Goal: Navigation & Orientation: Find specific page/section

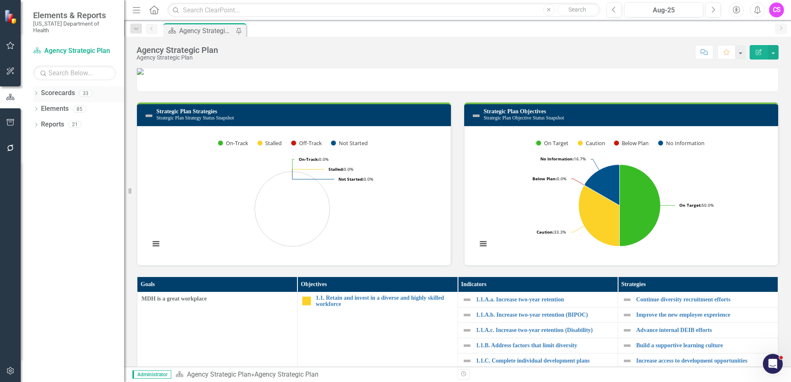
click at [38, 92] on icon "Dropdown" at bounding box center [36, 94] width 6 height 5
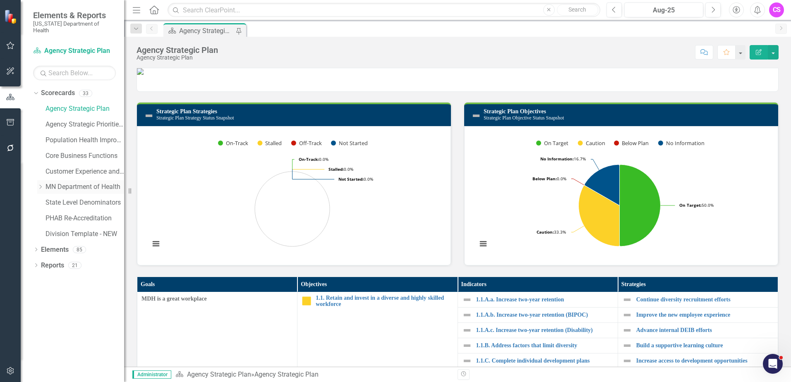
click at [41, 185] on icon "Dropdown" at bounding box center [40, 187] width 6 height 5
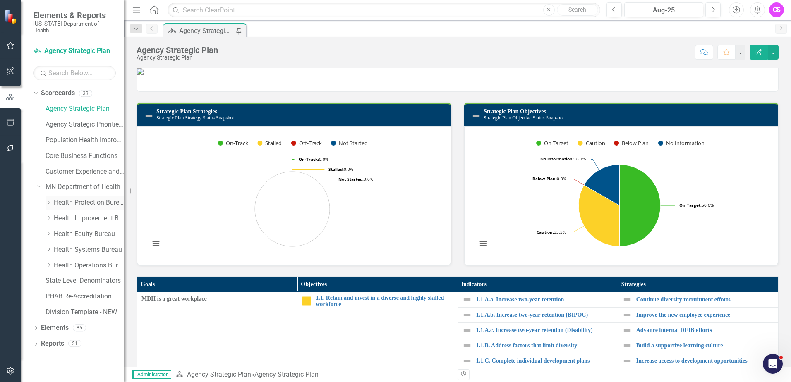
click at [48, 200] on icon "Dropdown" at bounding box center [49, 202] width 6 height 5
click at [79, 245] on link "Public Health Laboratory" at bounding box center [93, 250] width 62 height 10
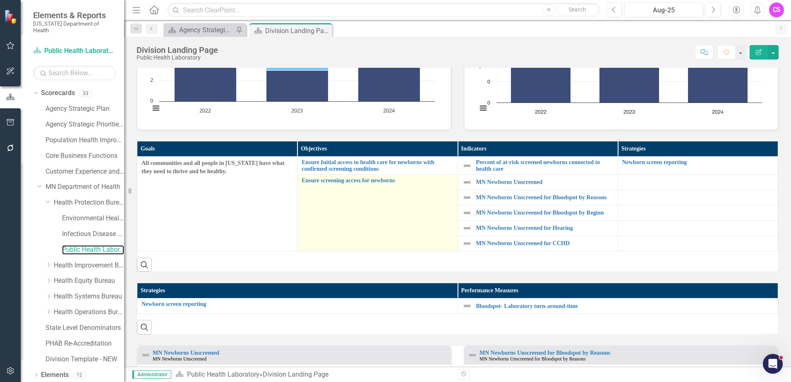
scroll to position [207, 0]
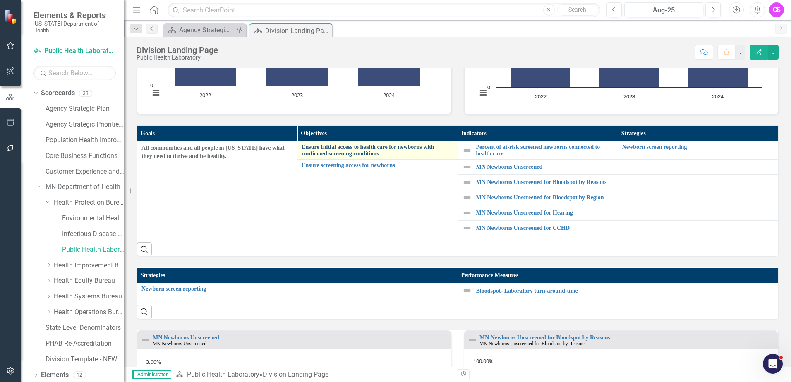
click at [375, 148] on link "Ensure Initial access to health care for newborns with confirmed screening cond…" at bounding box center [377, 150] width 151 height 13
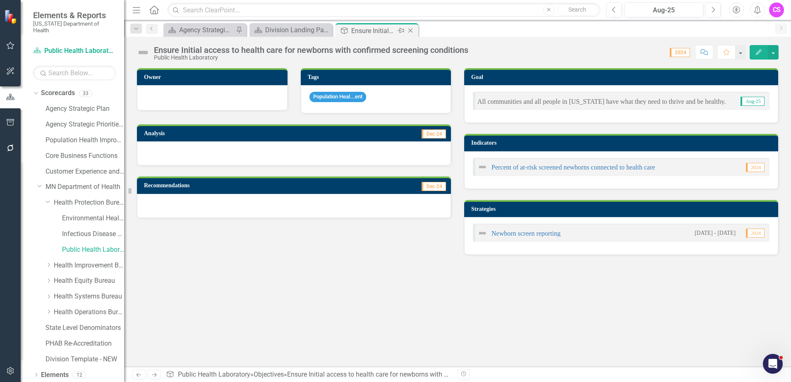
click at [410, 29] on icon "Close" at bounding box center [410, 30] width 8 height 7
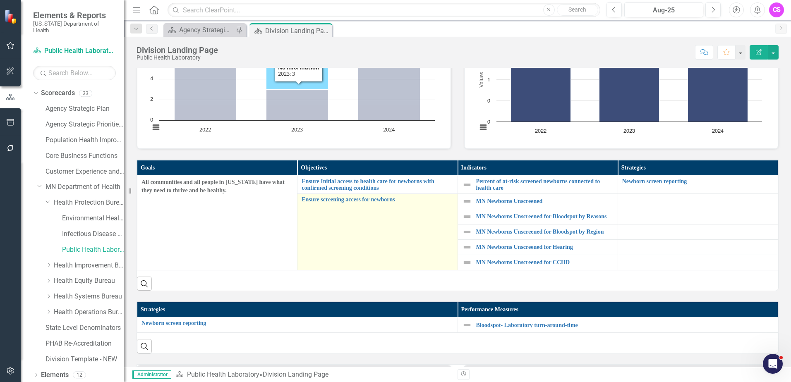
scroll to position [207, 0]
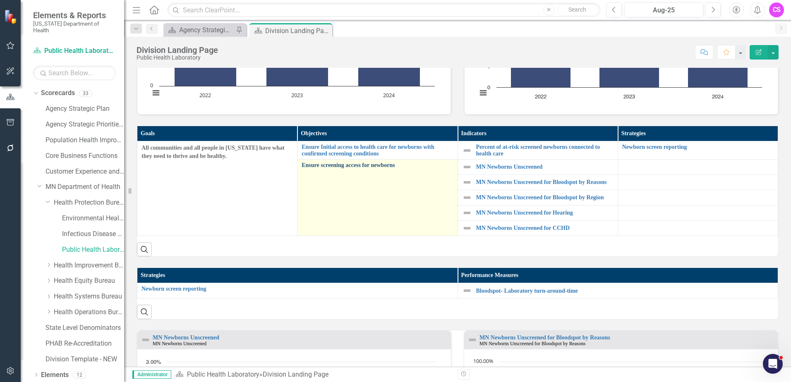
click at [345, 166] on link "Ensure screening access for newborns" at bounding box center [377, 165] width 151 height 6
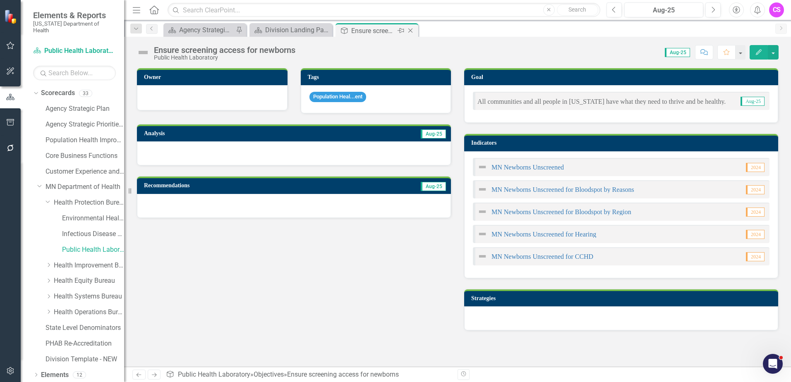
click at [411, 28] on icon "Close" at bounding box center [410, 30] width 8 height 7
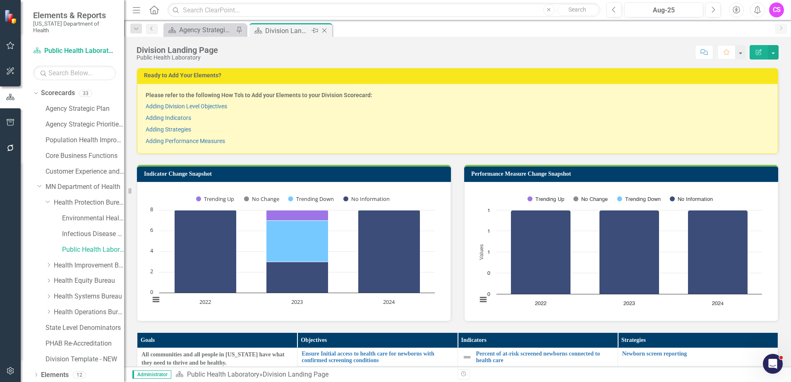
click at [325, 26] on div "Close" at bounding box center [325, 31] width 10 height 10
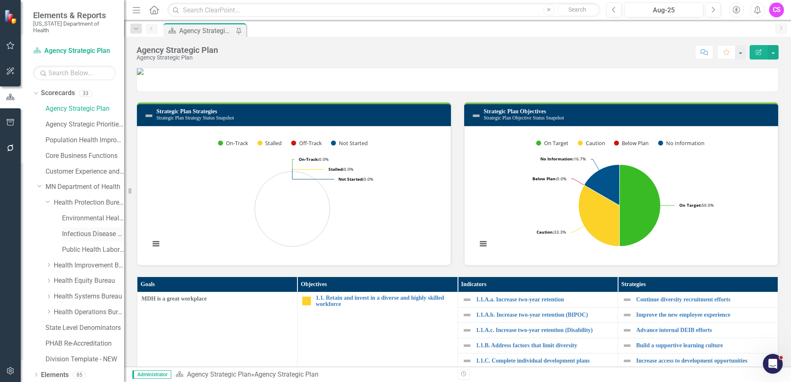
scroll to position [11, 0]
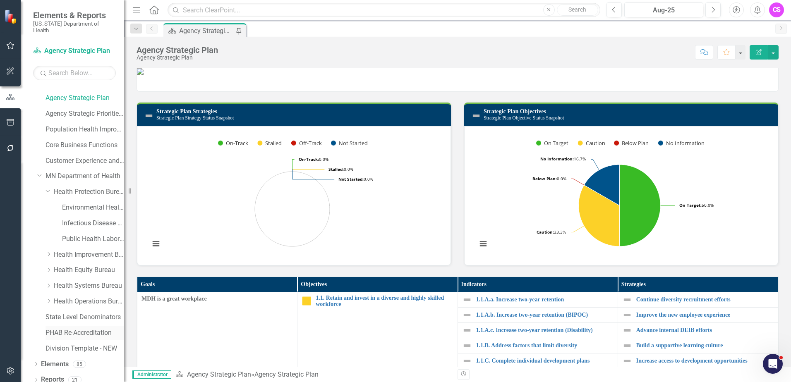
click at [81, 329] on link "PHAB Re-Accreditation" at bounding box center [85, 334] width 79 height 10
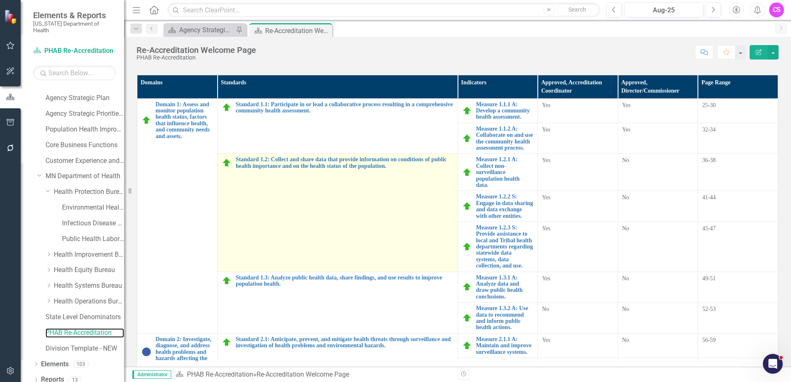
scroll to position [1200, 0]
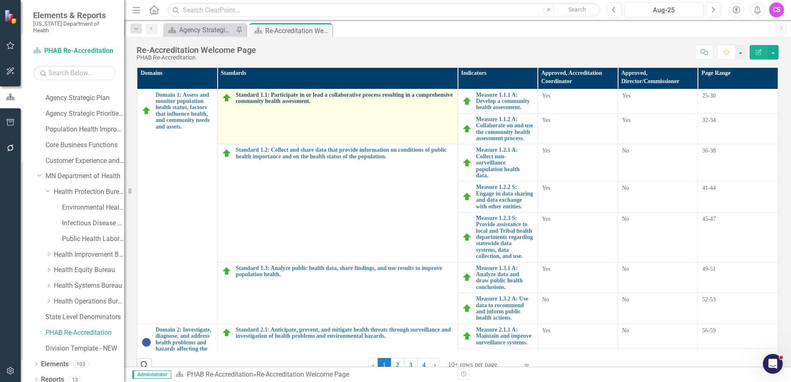
click at [300, 94] on link "Standard 1.1: Participate in or lead a collaborative process resulting in a com…" at bounding box center [345, 98] width 218 height 13
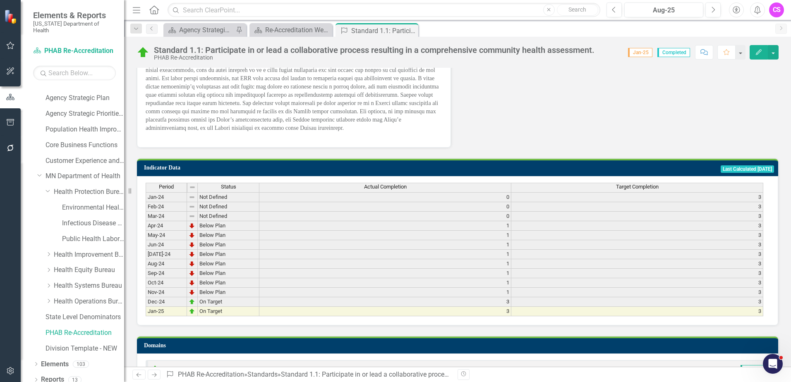
scroll to position [231, 0]
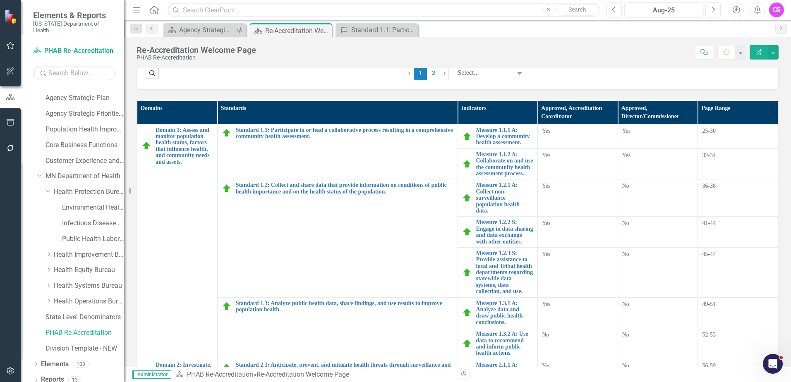
scroll to position [1214, 0]
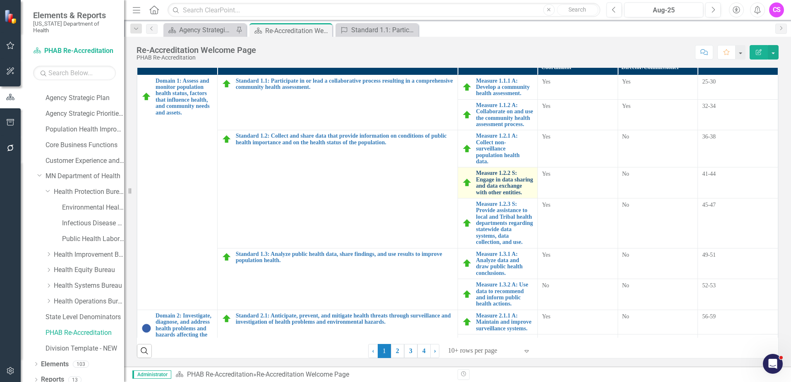
click at [492, 184] on link "Measure 1.2.2 S: Engage in data sharing and data exchange with other entities." at bounding box center [505, 183] width 58 height 26
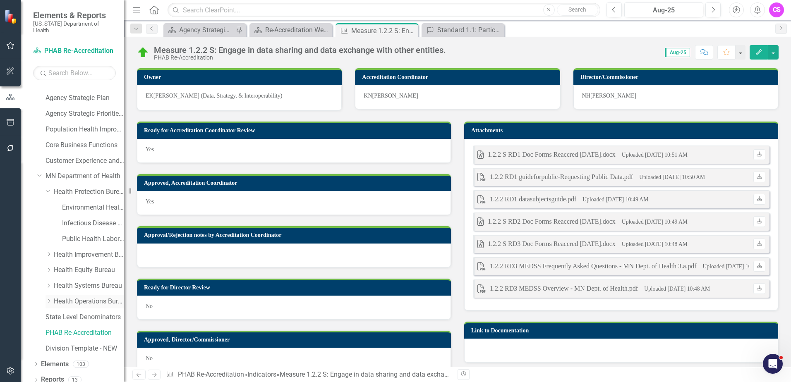
click at [50, 299] on icon "Dropdown" at bounding box center [49, 301] width 6 height 5
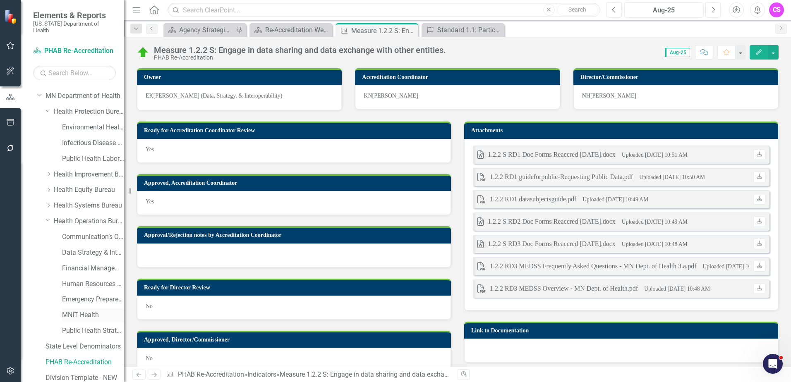
scroll to position [94, 0]
click at [51, 201] on icon "Dropdown" at bounding box center [49, 203] width 6 height 5
click at [87, 230] on link "Health Regulation" at bounding box center [93, 235] width 62 height 10
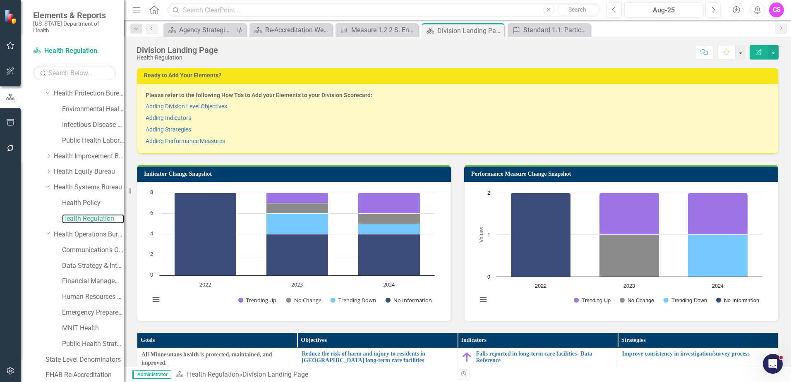
scroll to position [69, 0]
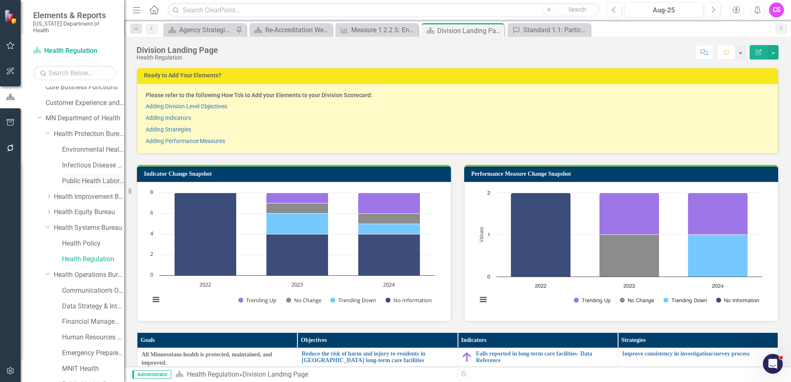
click at [88, 177] on link "Public Health Laboratory" at bounding box center [93, 182] width 62 height 10
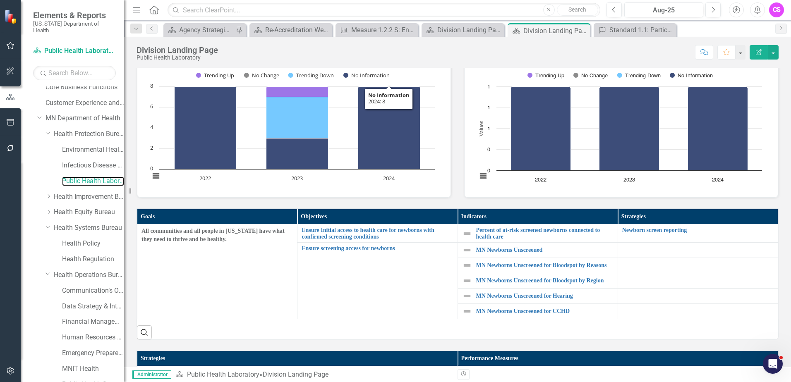
scroll to position [124, 0]
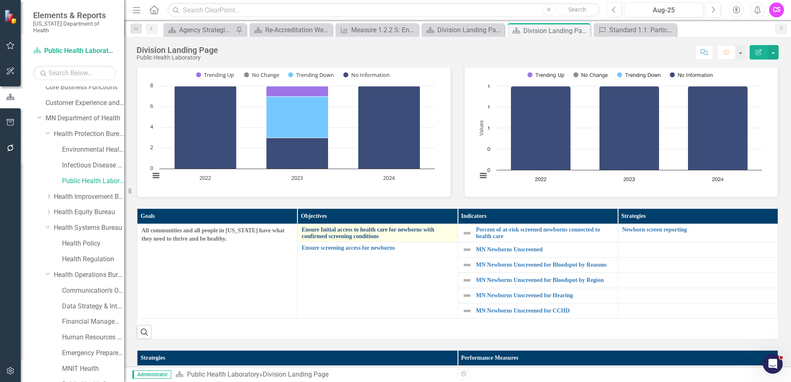
click at [374, 229] on link "Ensure Initial access to health care for newborns with confirmed screening cond…" at bounding box center [377, 233] width 151 height 13
